Goal: Navigation & Orientation: Go to known website

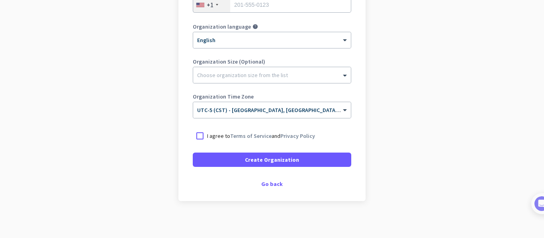
scroll to position [171, 0]
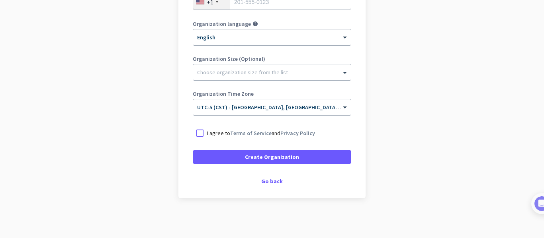
click at [264, 177] on div "Create Organization Note: You can always change this later, or support multiple…" at bounding box center [271, 46] width 187 height 305
click at [267, 183] on div "Go back" at bounding box center [272, 182] width 158 height 6
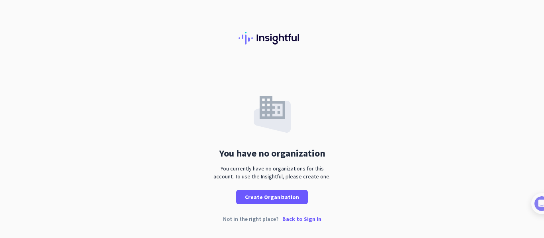
click at [298, 221] on p "Back to Sign In" at bounding box center [301, 220] width 39 height 6
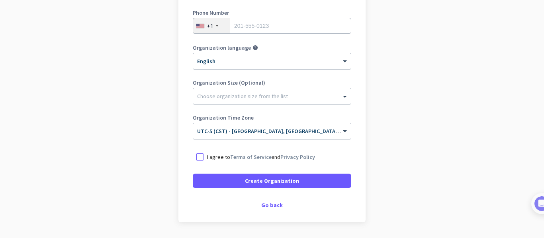
scroll to position [159, 0]
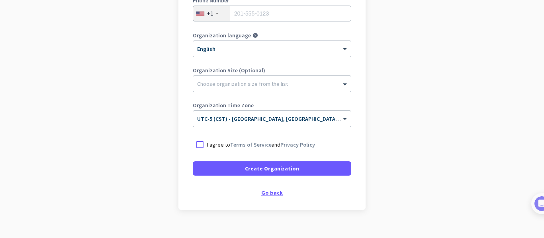
click at [265, 193] on div "Go back" at bounding box center [272, 193] width 158 height 6
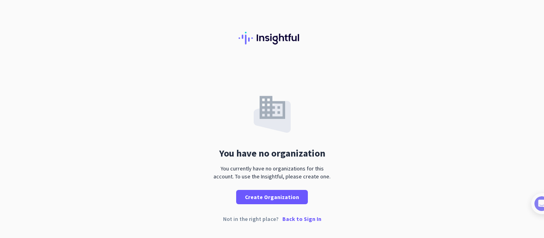
click at [300, 220] on p "Back to Sign In" at bounding box center [301, 220] width 39 height 6
